Goal: Transaction & Acquisition: Purchase product/service

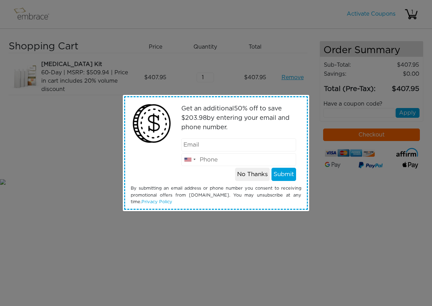
type input "edenism@sbcglobal.net"
type input "3235334035"
click at [283, 177] on button "Submit" at bounding box center [284, 174] width 25 height 13
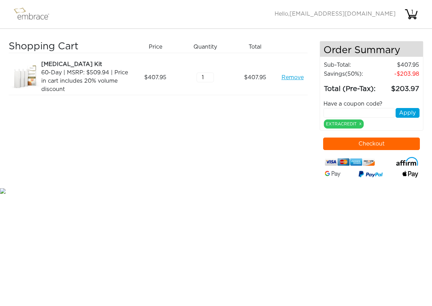
click at [390, 150] on button "Checkout" at bounding box center [371, 143] width 97 height 12
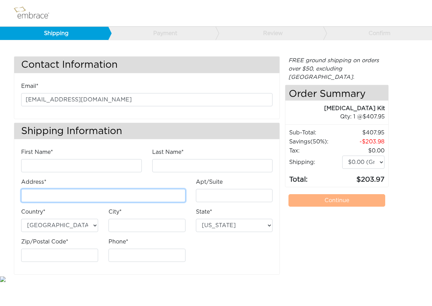
type input "2"
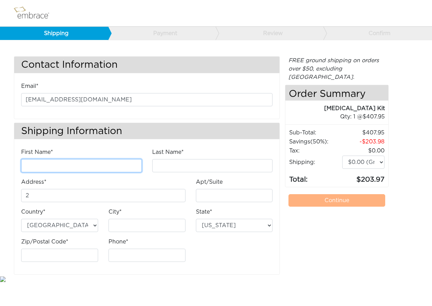
type input "Eden"
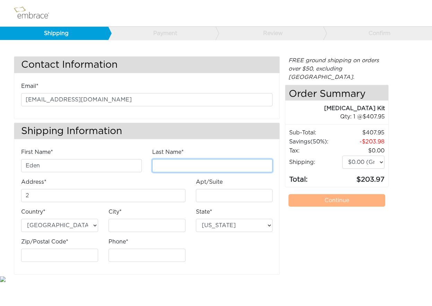
type input "BARR"
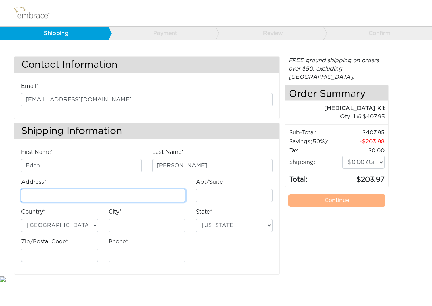
type input "[STREET_ADDRESS][PERSON_NAME]"
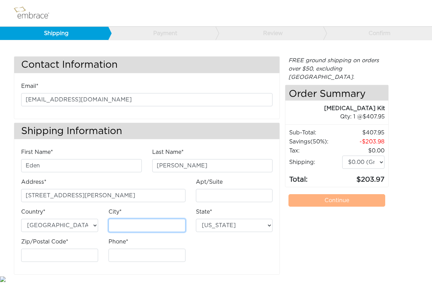
type input "Los Angeles"
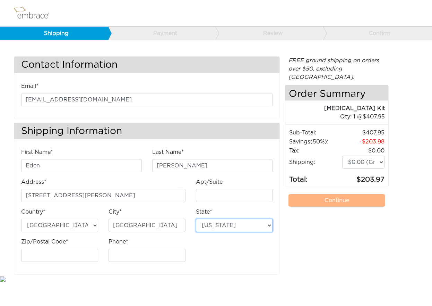
select select "CA"
type input "90039"
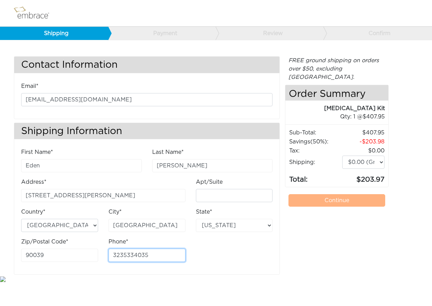
type input "3235334035"
click at [322, 217] on div "FREE ground shipping on orders over $50, excluding Australia. Any applicable im…" at bounding box center [337, 165] width 104 height 218
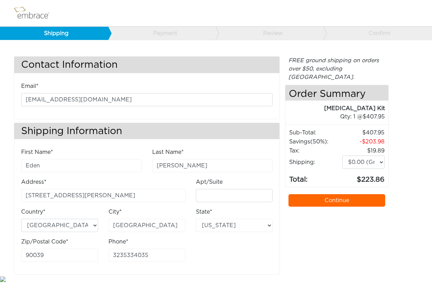
click at [330, 195] on link "Continue" at bounding box center [337, 200] width 97 height 12
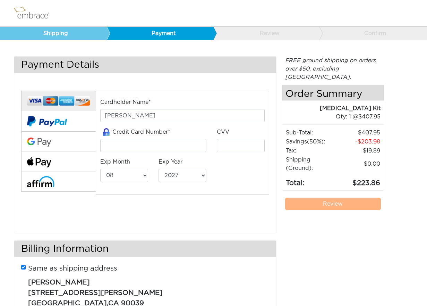
select select "8"
select select "2027"
click at [127, 148] on input "tel" at bounding box center [153, 145] width 106 height 13
type input "[PERSON_NAME]"
type input "4815880030915500"
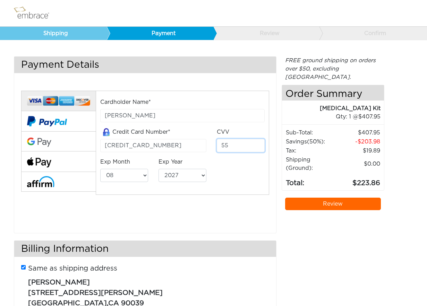
type input "5"
type input "619"
select select "11"
select select "2028"
click at [334, 197] on link "Review" at bounding box center [332, 203] width 95 height 12
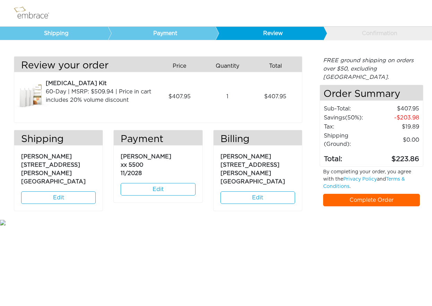
click at [336, 194] on link "Complete Order" at bounding box center [371, 200] width 97 height 12
